Goal: Information Seeking & Learning: Learn about a topic

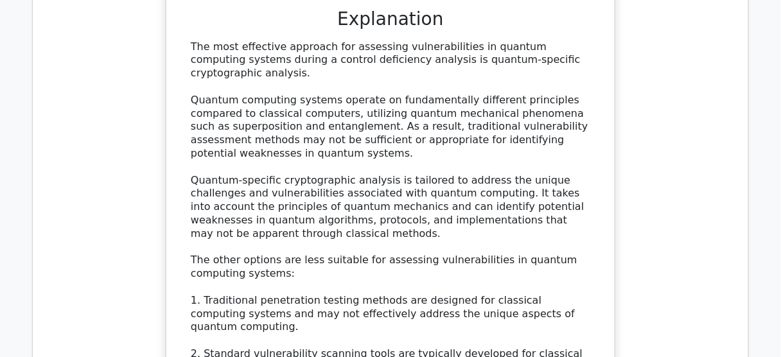
scroll to position [1027, 0]
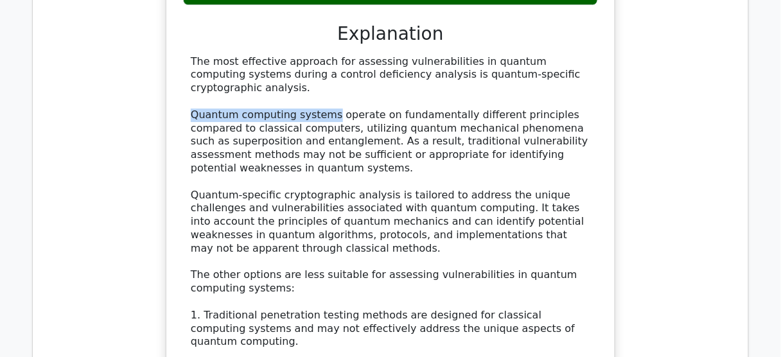
drag, startPoint x: 198, startPoint y: 94, endPoint x: 323, endPoint y: 97, distance: 125.3
click at [323, 97] on div "The most effective approach for assessing vulnerabilities in quantum computing …" at bounding box center [390, 295] width 399 height 481
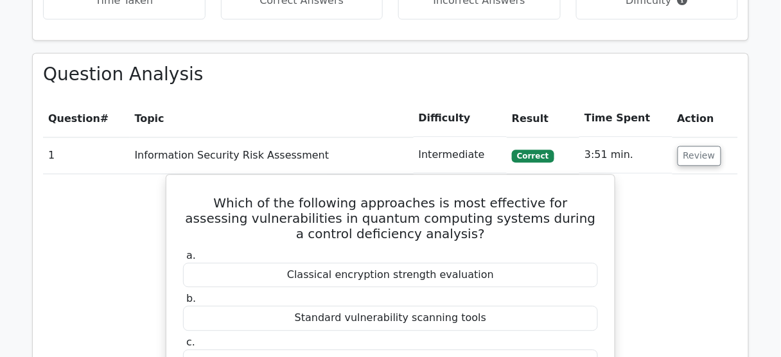
scroll to position [616, 0]
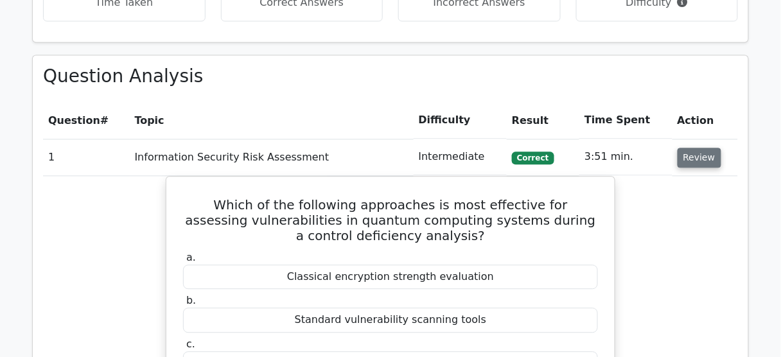
click at [688, 159] on button "Review" at bounding box center [699, 158] width 44 height 20
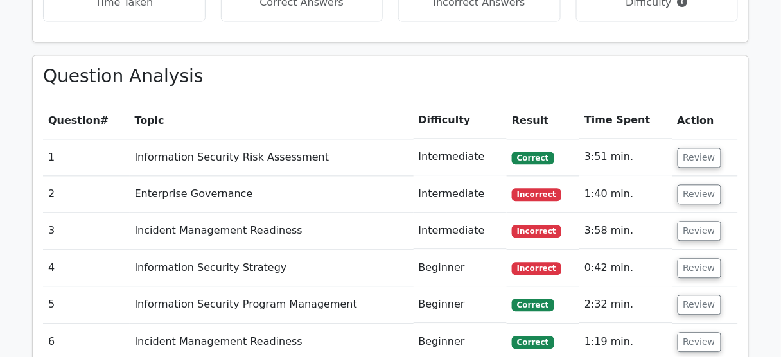
scroll to position [668, 0]
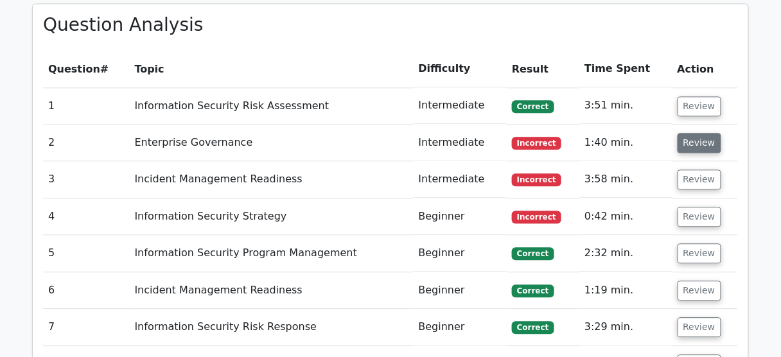
click at [705, 140] on button "Review" at bounding box center [699, 143] width 44 height 20
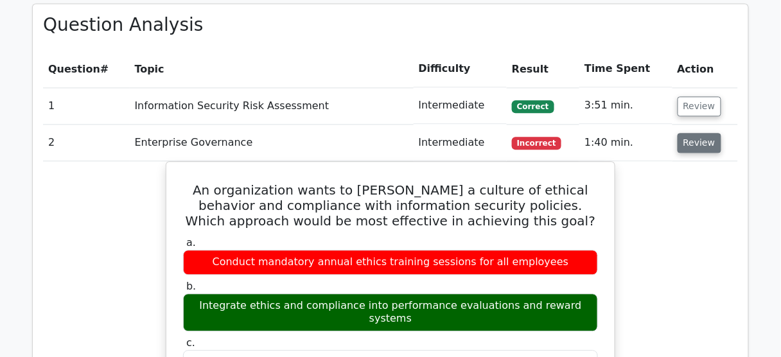
click at [695, 149] on button "Review" at bounding box center [699, 143] width 44 height 20
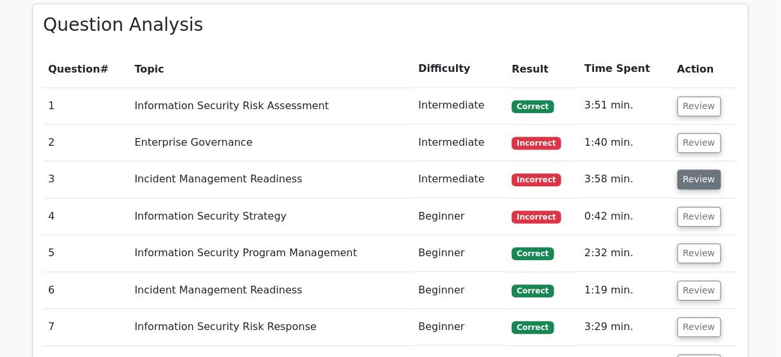
click at [704, 182] on button "Review" at bounding box center [699, 180] width 44 height 20
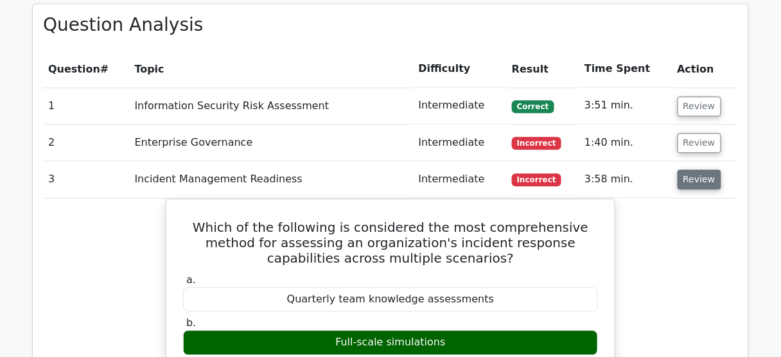
click at [692, 185] on button "Review" at bounding box center [699, 180] width 44 height 20
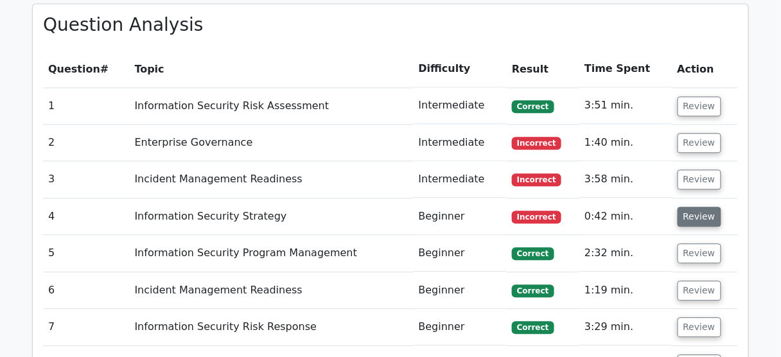
click at [695, 214] on button "Review" at bounding box center [699, 217] width 44 height 20
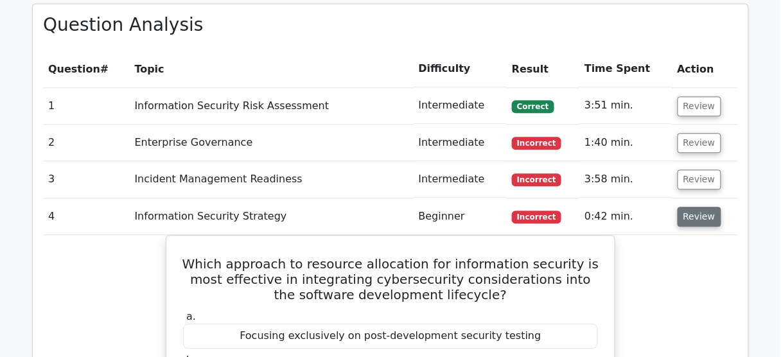
click at [702, 221] on button "Review" at bounding box center [699, 217] width 44 height 20
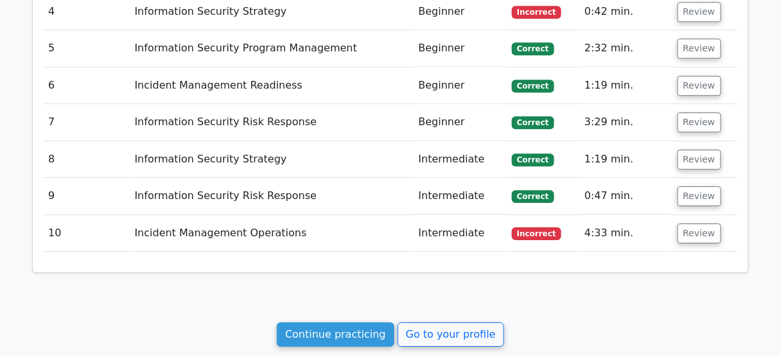
scroll to position [873, 0]
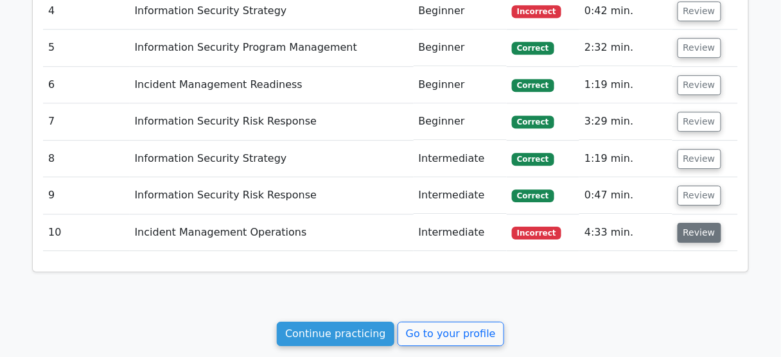
click at [710, 234] on button "Review" at bounding box center [699, 233] width 44 height 20
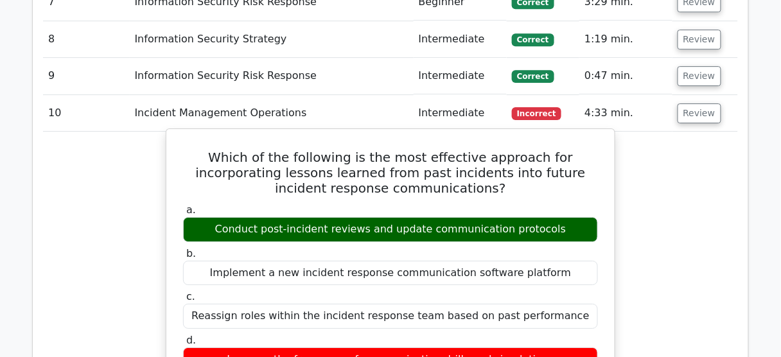
scroll to position [925, 0]
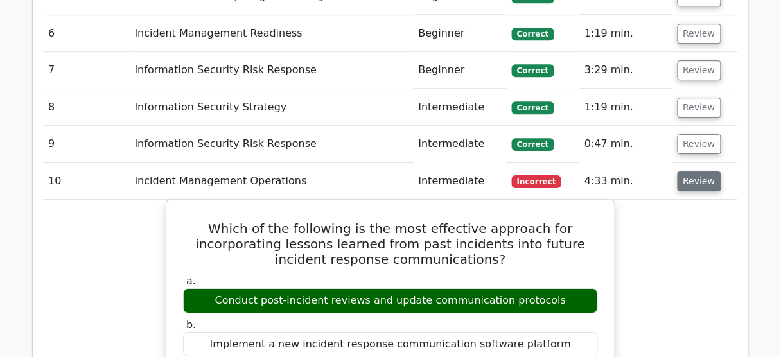
click at [691, 184] on button "Review" at bounding box center [699, 181] width 44 height 20
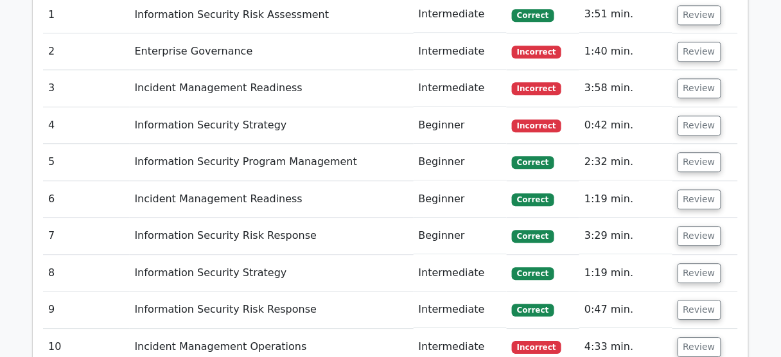
scroll to position [822, 0]
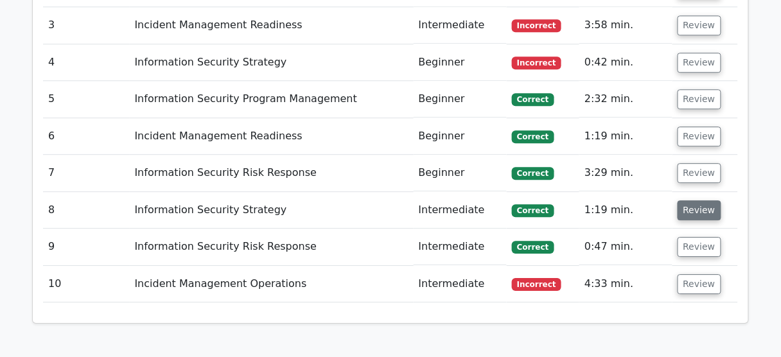
click at [683, 215] on button "Review" at bounding box center [699, 210] width 44 height 20
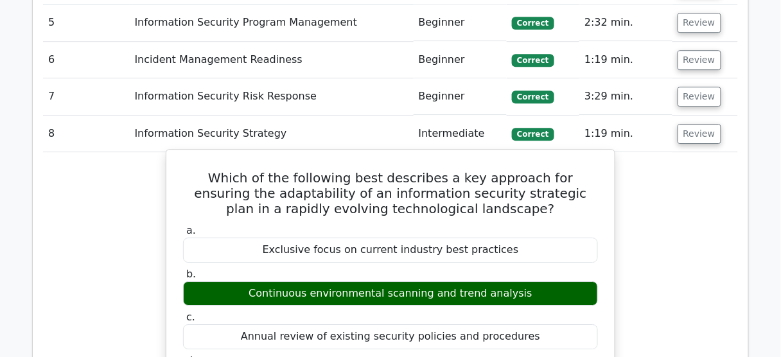
scroll to position [873, 0]
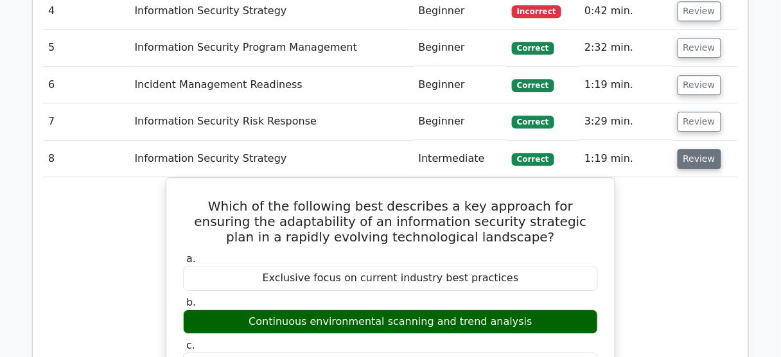
click at [700, 163] on button "Review" at bounding box center [699, 159] width 44 height 20
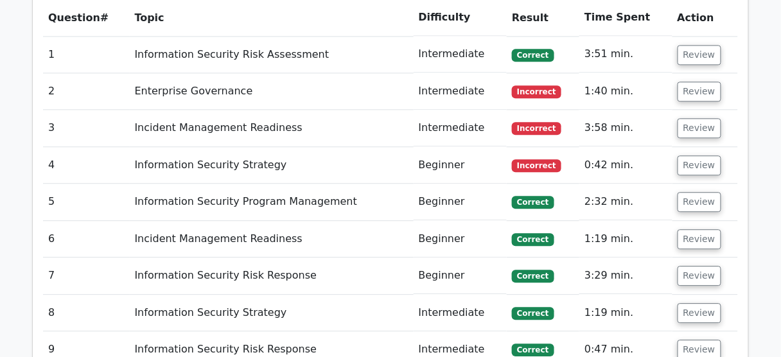
scroll to position [719, 0]
click at [699, 128] on button "Review" at bounding box center [699, 128] width 44 height 20
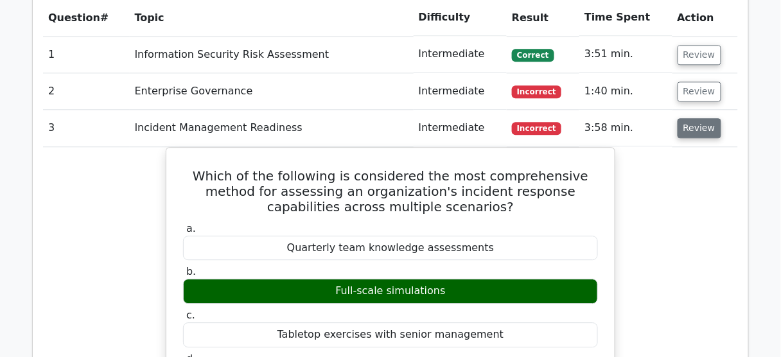
click at [699, 128] on button "Review" at bounding box center [699, 128] width 44 height 20
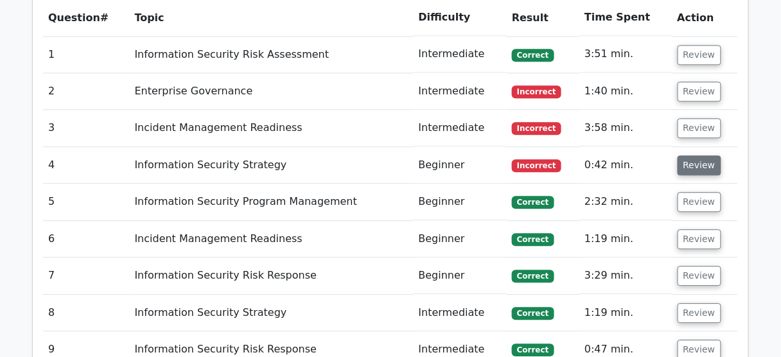
click at [689, 167] on button "Review" at bounding box center [699, 165] width 44 height 20
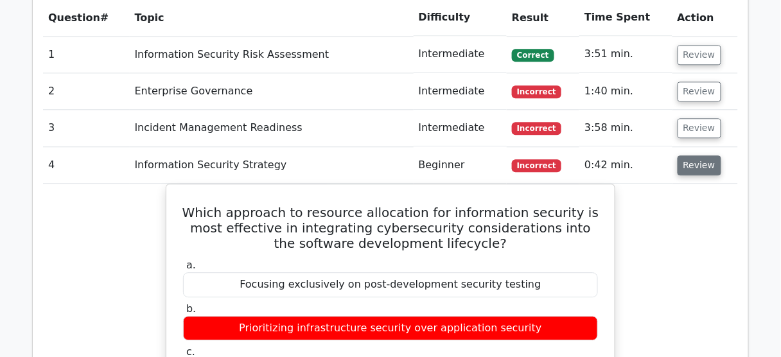
click at [687, 158] on button "Review" at bounding box center [699, 165] width 44 height 20
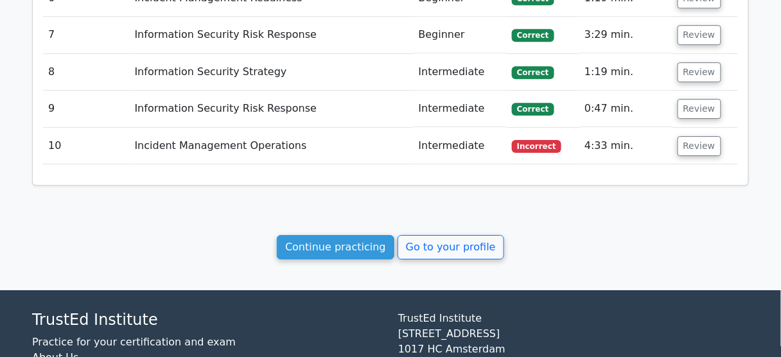
scroll to position [1039, 0]
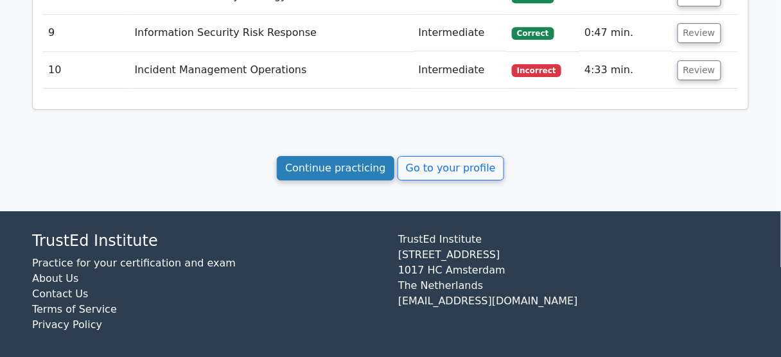
click at [350, 164] on link "Continue practicing" at bounding box center [336, 168] width 118 height 24
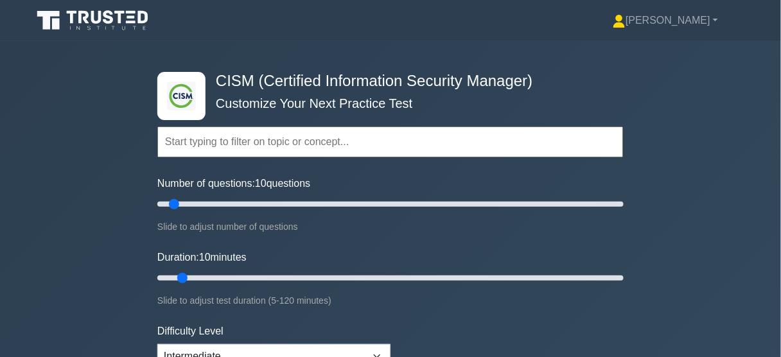
click at [735, 146] on div ".clsa-1{fill:#f6f7f8;}.clsa-2{fill:#6bb345;}.clsa-3{fill:#1d2e5c;} CISM (Certif…" at bounding box center [390, 278] width 781 height 474
